Goal: Check status

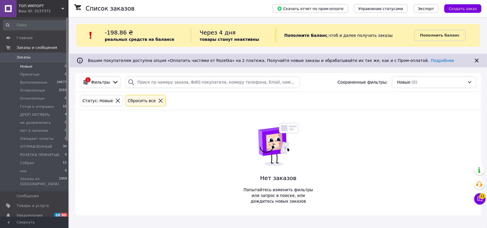
click at [23, 55] on span "Заказы" at bounding box center [24, 57] width 14 height 5
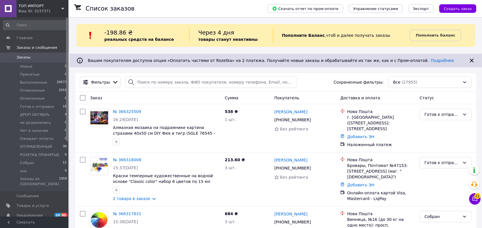
click at [27, 58] on span "Заказы" at bounding box center [24, 57] width 14 height 5
